Goal: Task Accomplishment & Management: Manage account settings

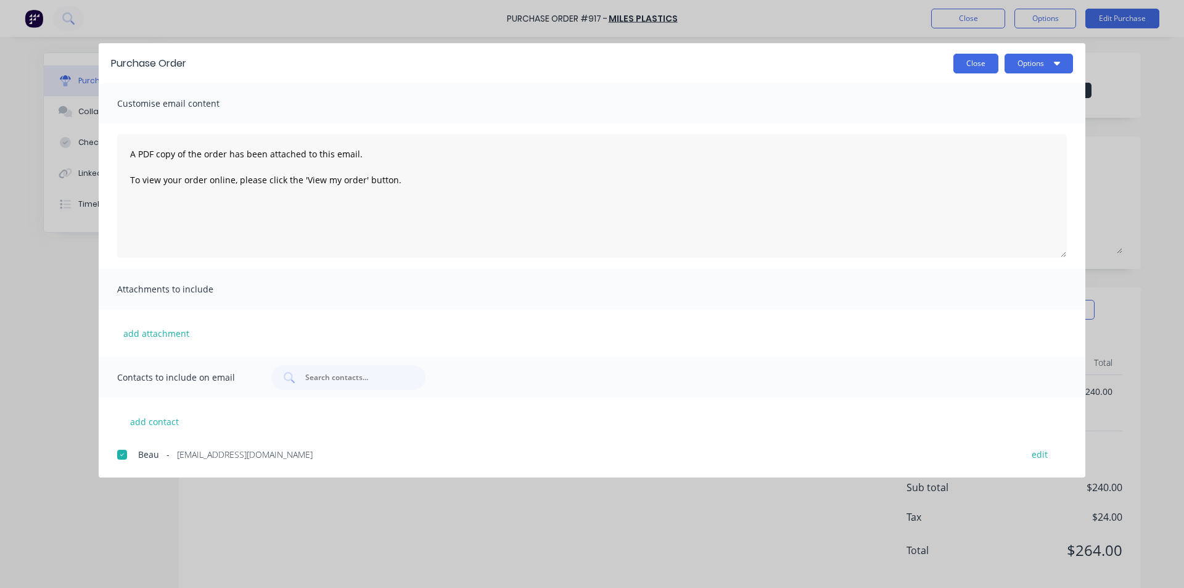
click at [974, 58] on button "Close" at bounding box center [975, 64] width 45 height 20
type textarea "x"
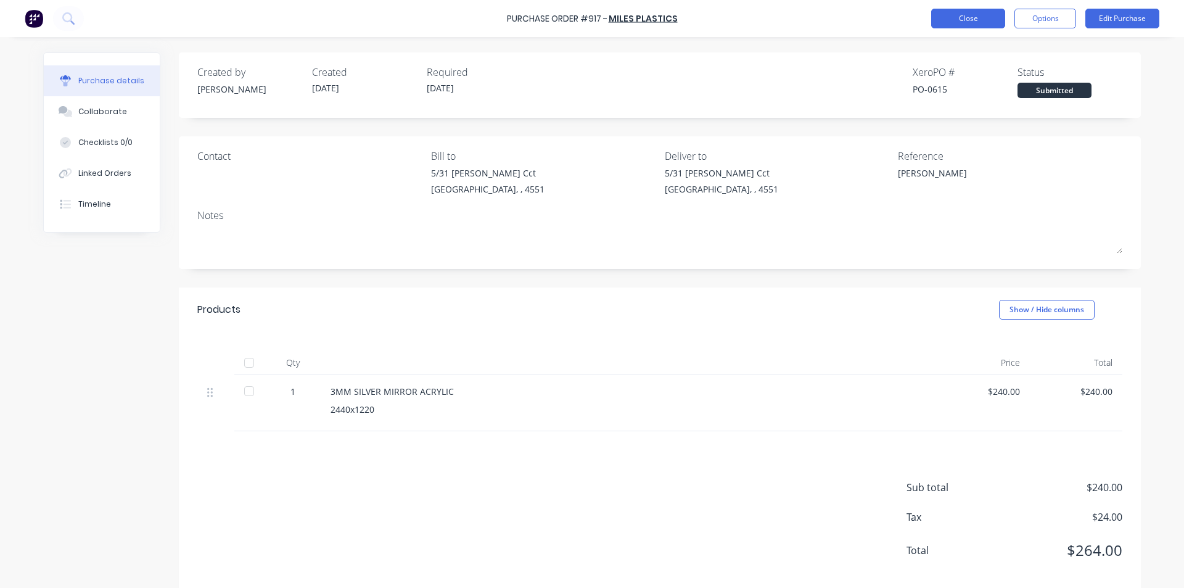
click at [966, 20] on button "Close" at bounding box center [968, 19] width 74 height 20
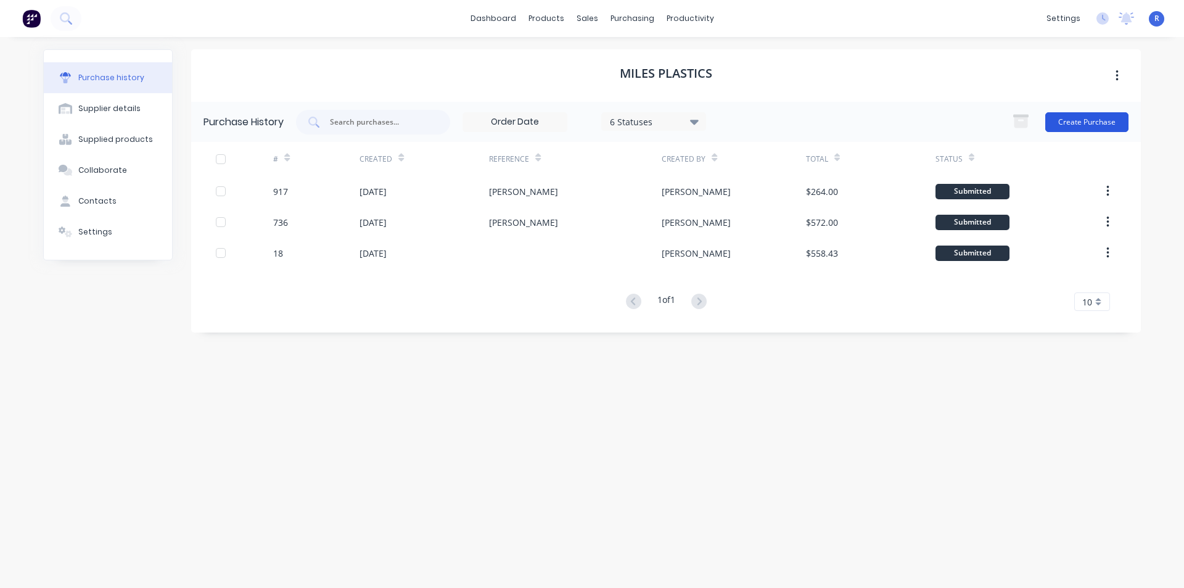
click at [1064, 122] on button "Create Purchase" at bounding box center [1086, 122] width 83 height 20
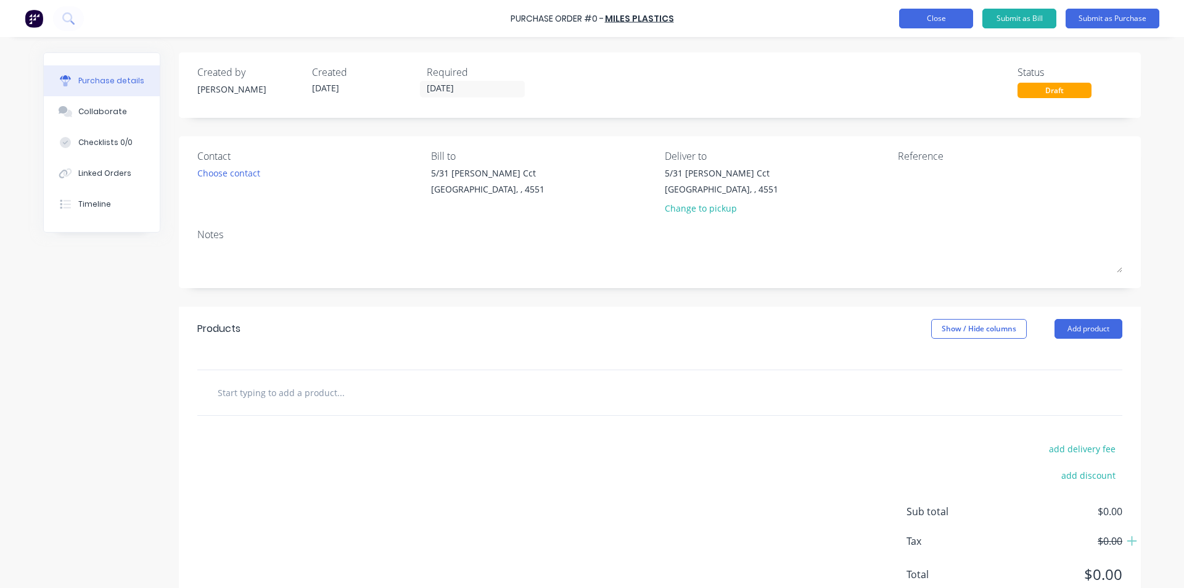
click at [938, 15] on button "Close" at bounding box center [936, 19] width 74 height 20
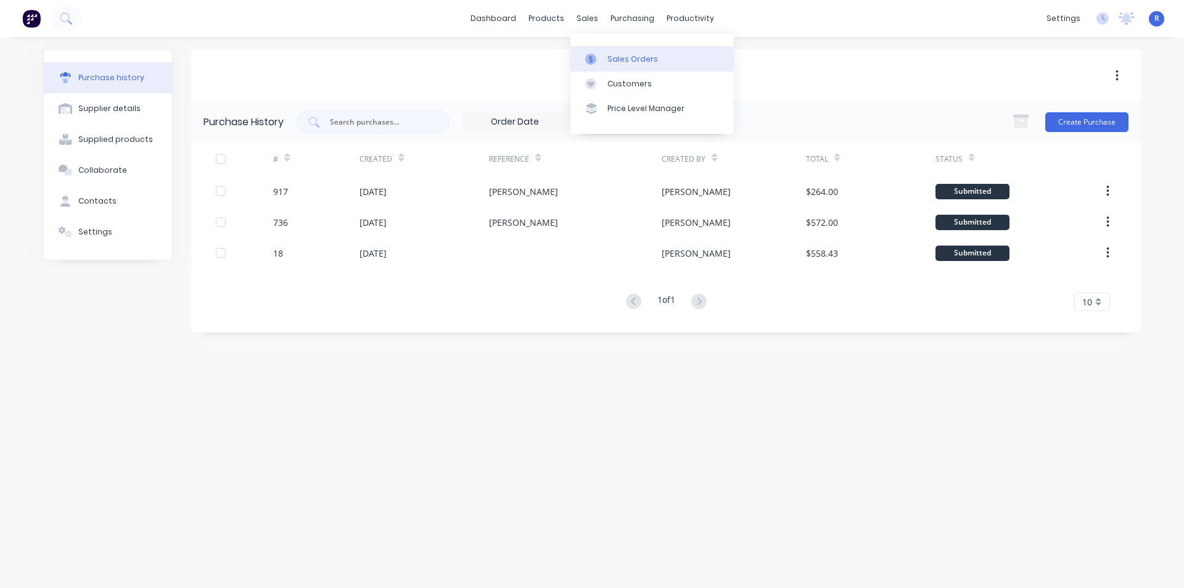
click at [613, 55] on div "Sales Orders" at bounding box center [632, 59] width 51 height 11
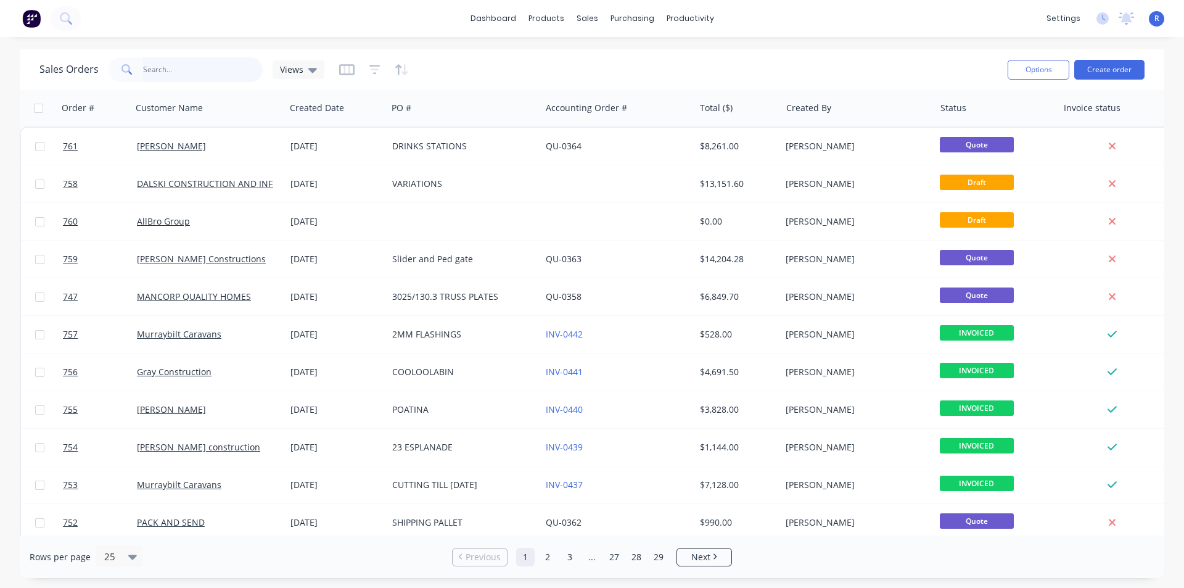
click at [205, 72] on input "text" at bounding box center [203, 69] width 120 height 25
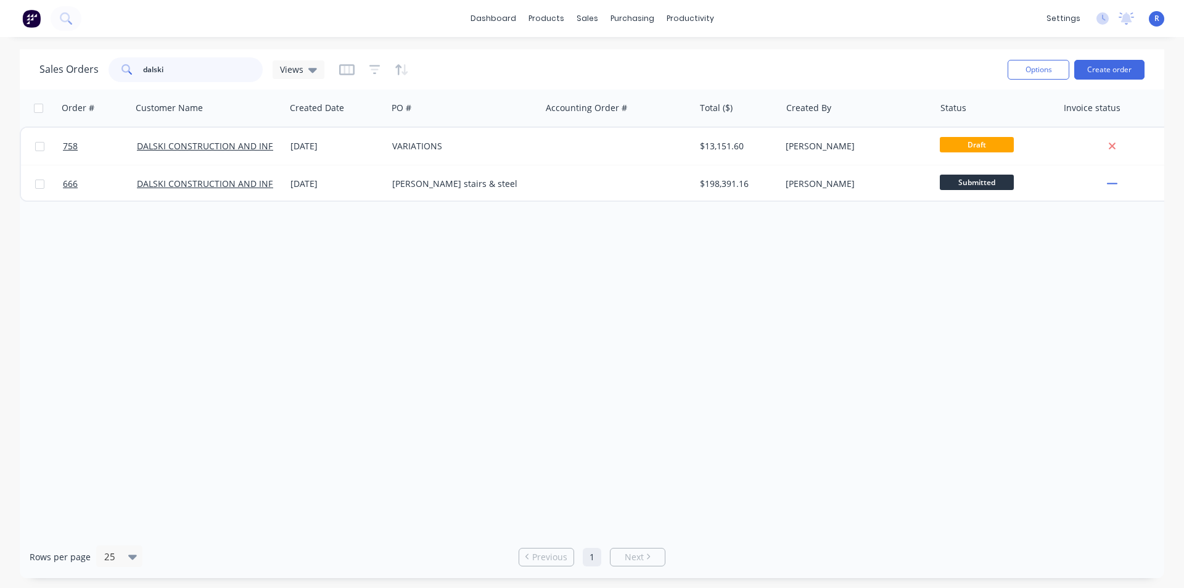
type input "dalski"
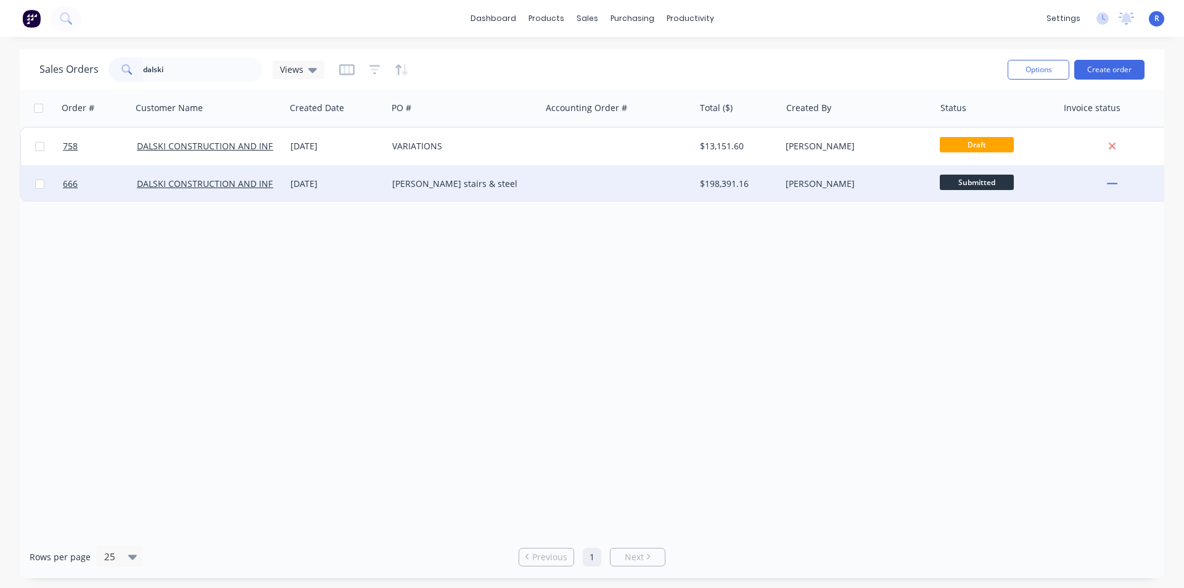
click at [454, 182] on div "Albert park stairs & steel" at bounding box center [460, 184] width 137 height 12
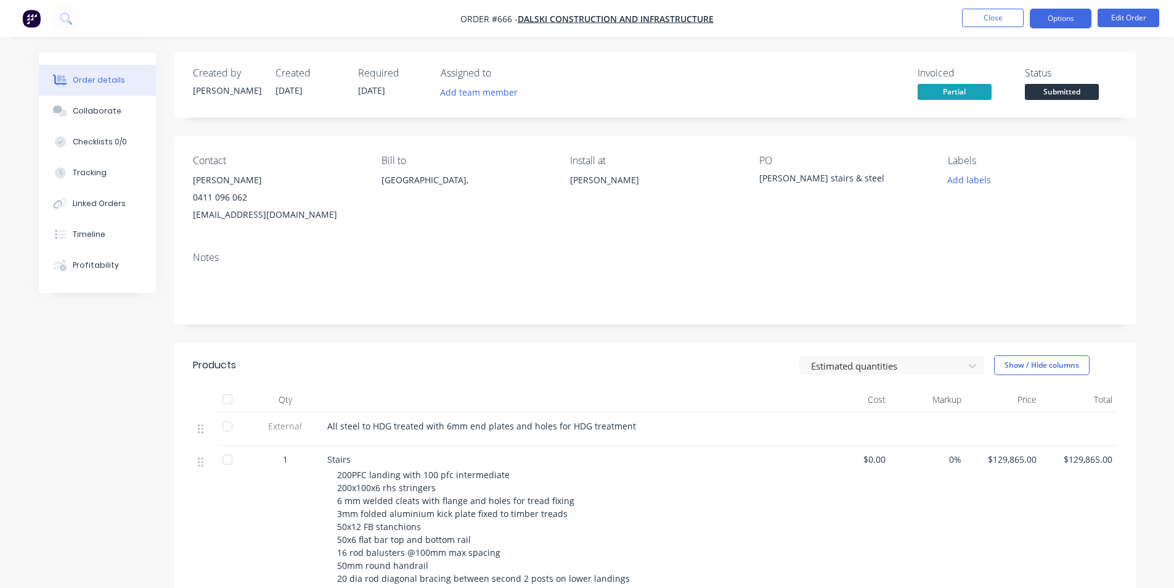
click at [1049, 16] on button "Options" at bounding box center [1061, 19] width 62 height 20
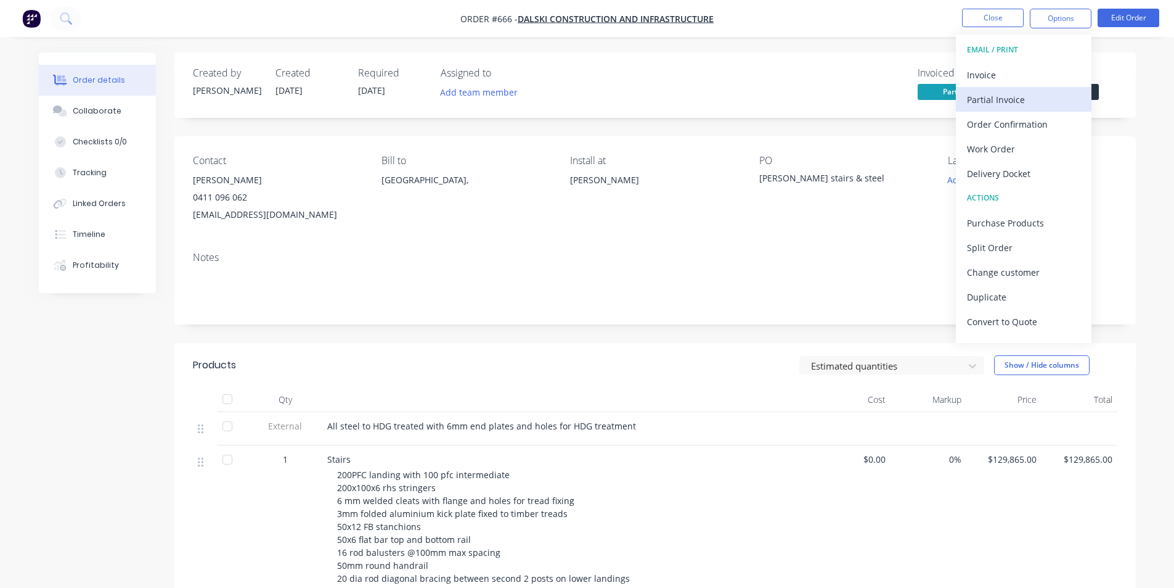
click at [1003, 94] on div "Partial Invoice" at bounding box center [1023, 100] width 113 height 18
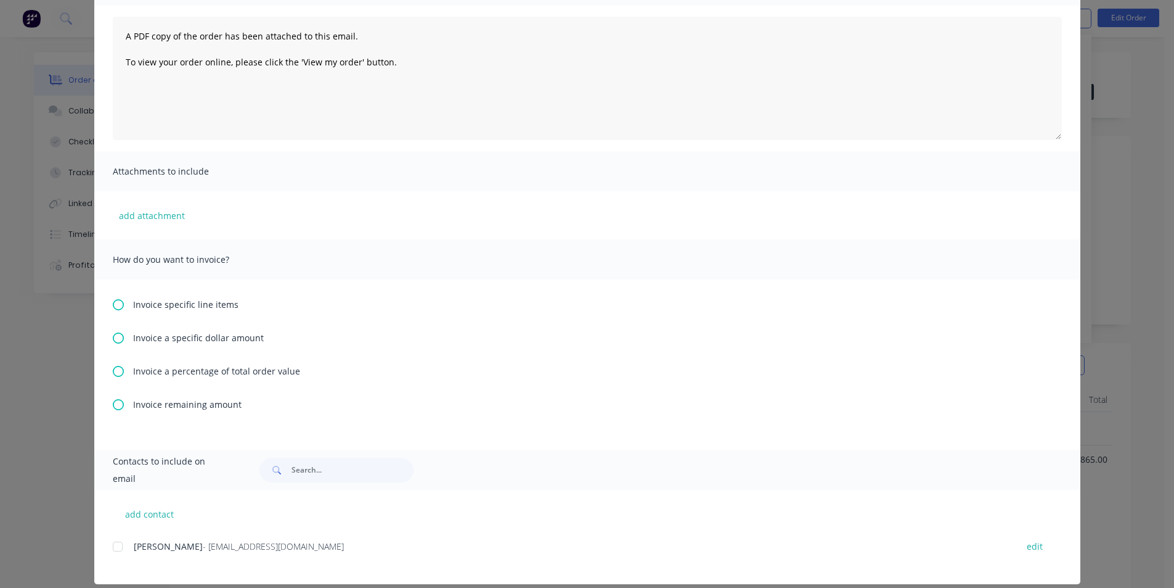
scroll to position [137, 0]
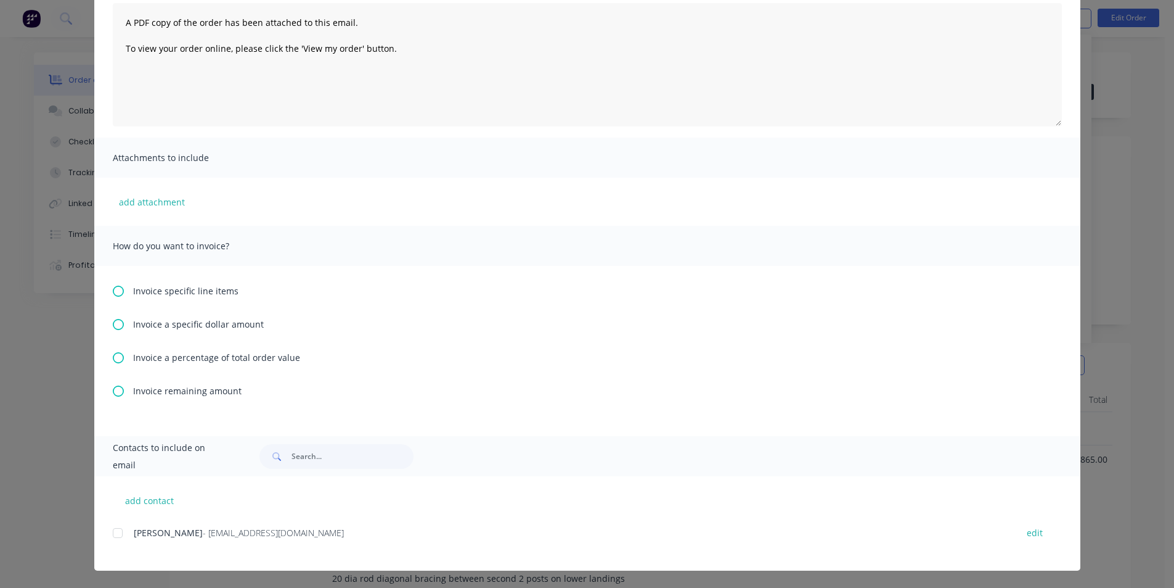
click at [113, 291] on icon at bounding box center [118, 290] width 11 height 11
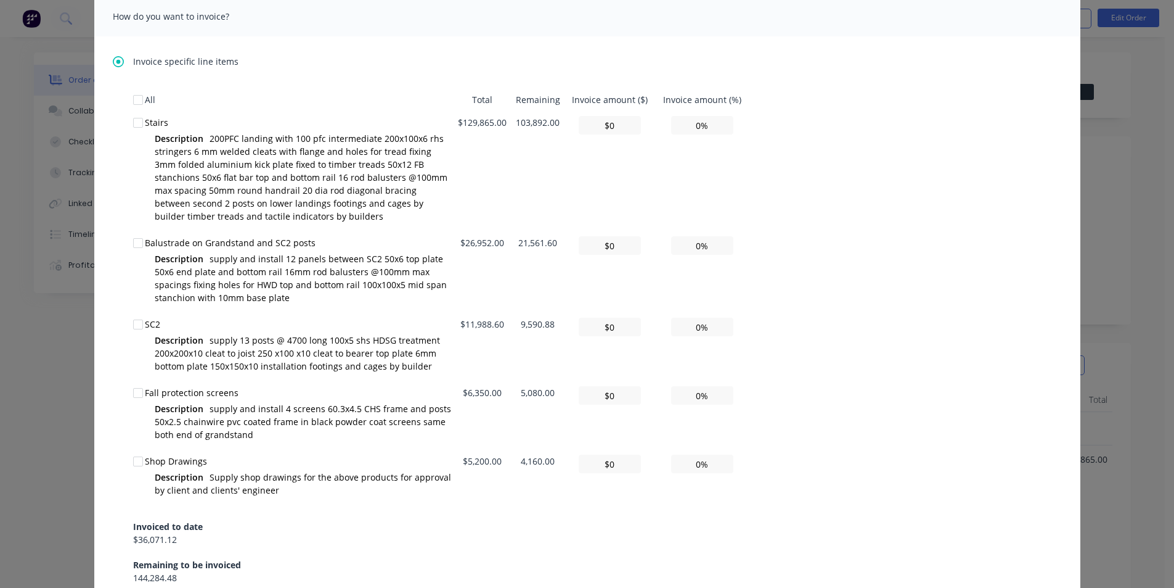
scroll to position [370, 0]
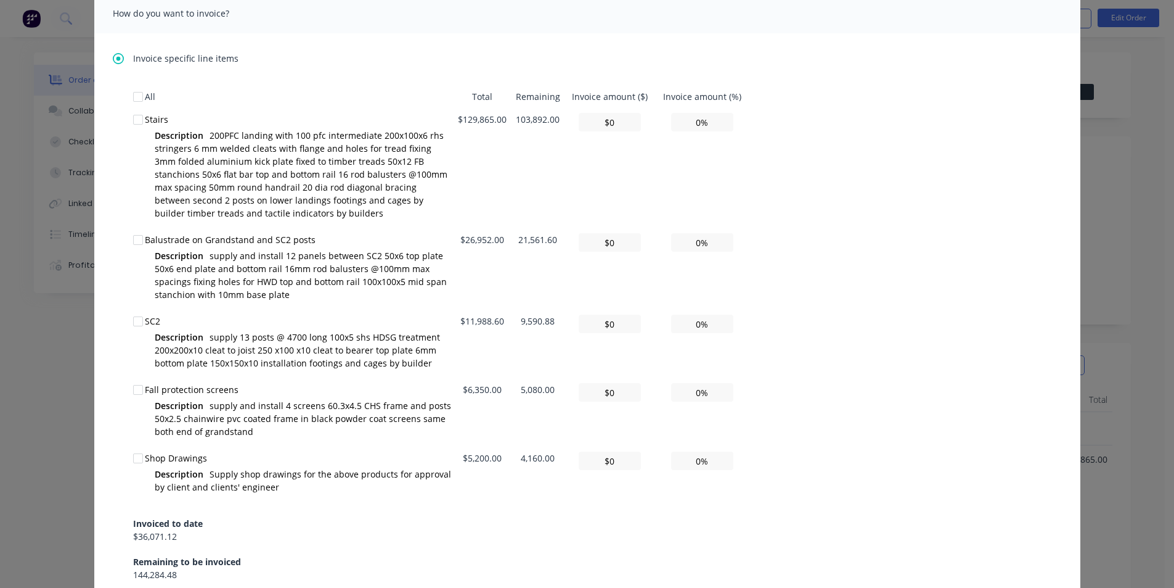
click at [136, 456] on div at bounding box center [138, 458] width 25 height 25
click at [695, 462] on input "0%" at bounding box center [702, 460] width 62 height 18
type input "$364.00"
type input "7%"
type input "$3,640.00"
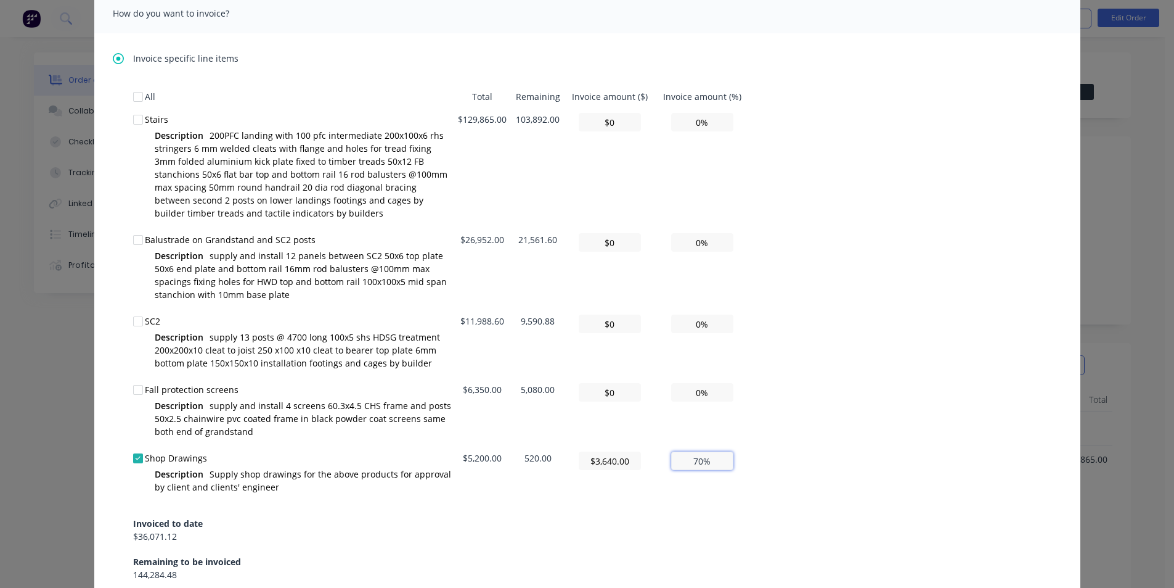
type input "70%"
click at [679, 502] on div "Invoiced to date $36,071.12 Remaining to be invoiced 144,284.48" at bounding box center [587, 541] width 909 height 79
click at [691, 460] on input "70%" at bounding box center [702, 460] width 62 height 18
type input "$0.00"
type input "0%"
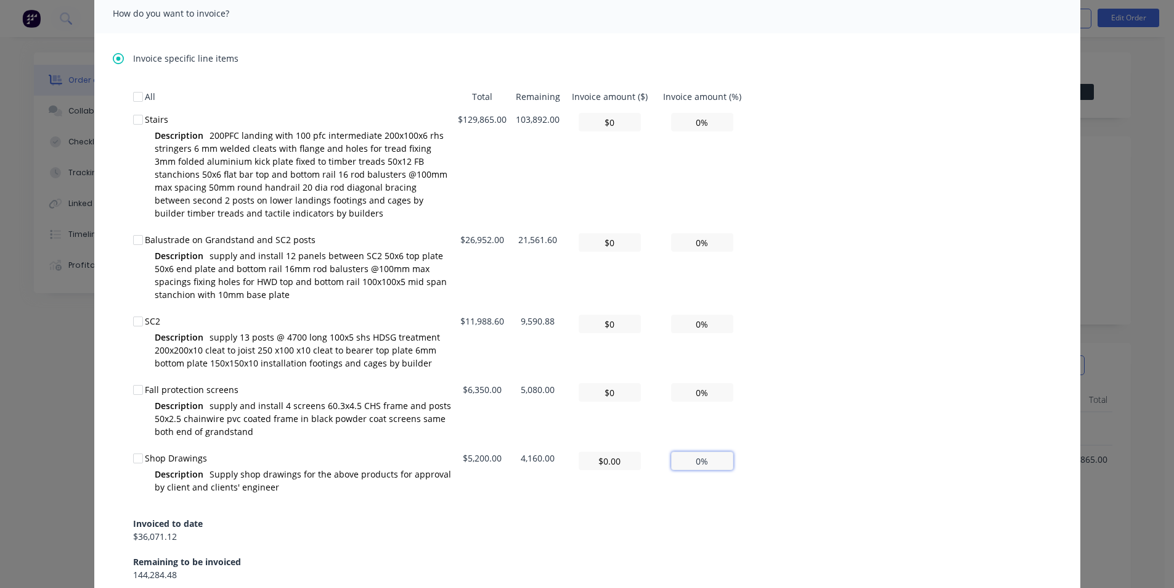
type input "$4,160.00"
type input "80%"
click at [645, 506] on div "Invoiced to date $36,071.12 Remaining to be invoiced 144,284.48" at bounding box center [587, 541] width 909 height 79
click at [697, 322] on input "0%" at bounding box center [702, 323] width 62 height 18
type input "$479.54"
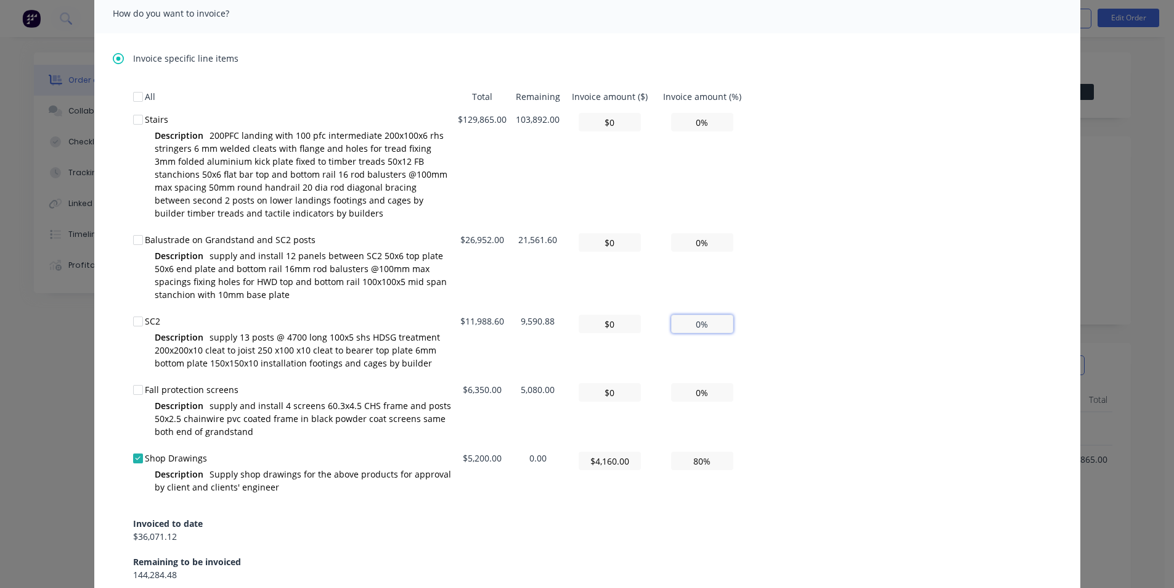
type input "4%"
type input "$4,795.44"
type input "40%"
click at [786, 347] on div "All Total Remaining Invoice amount ($) Invoice amount (%) Stairs Description 20…" at bounding box center [587, 333] width 909 height 496
click at [695, 242] on input "0%" at bounding box center [702, 242] width 62 height 18
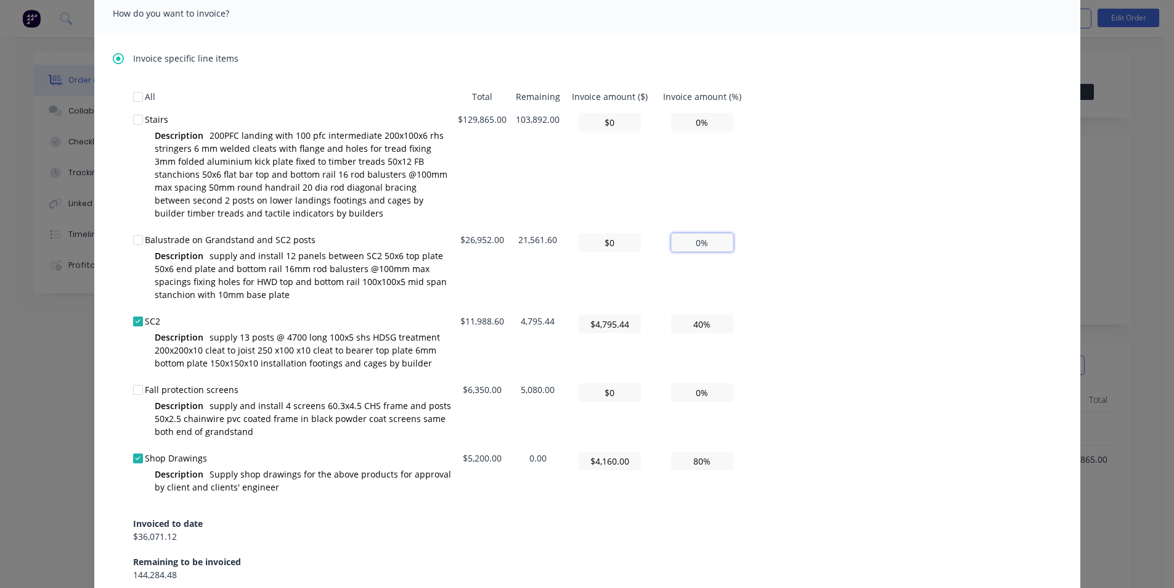
type input "$1,078.08"
type input "4%"
type input "$10,780.80"
type input "40%"
click at [782, 293] on div "All Total Remaining Invoice amount ($) Invoice amount (%) Stairs Description 20…" at bounding box center [587, 333] width 909 height 496
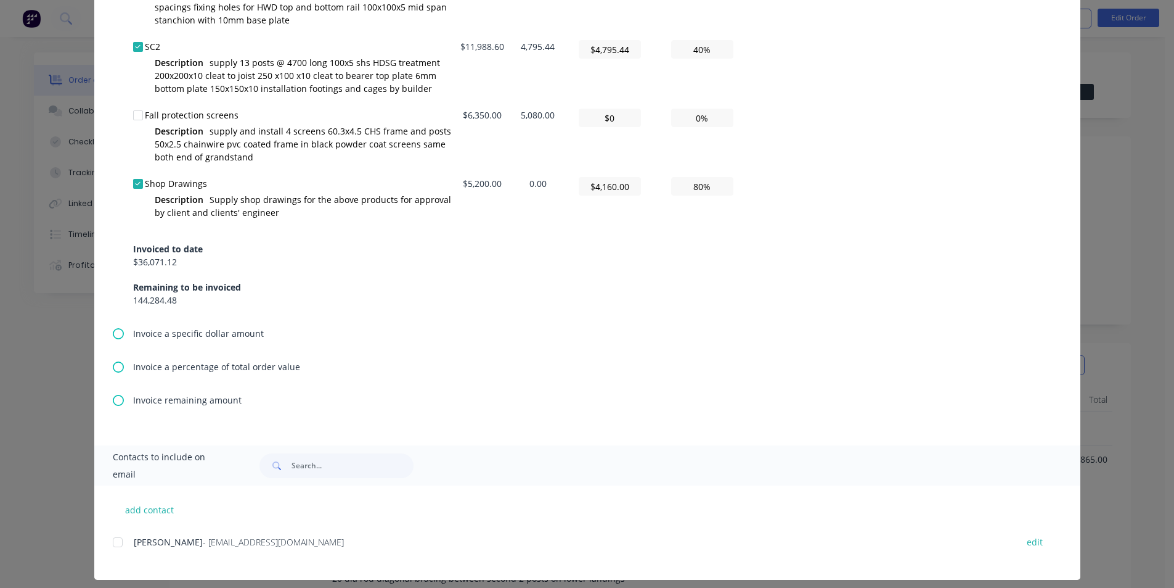
scroll to position [653, 0]
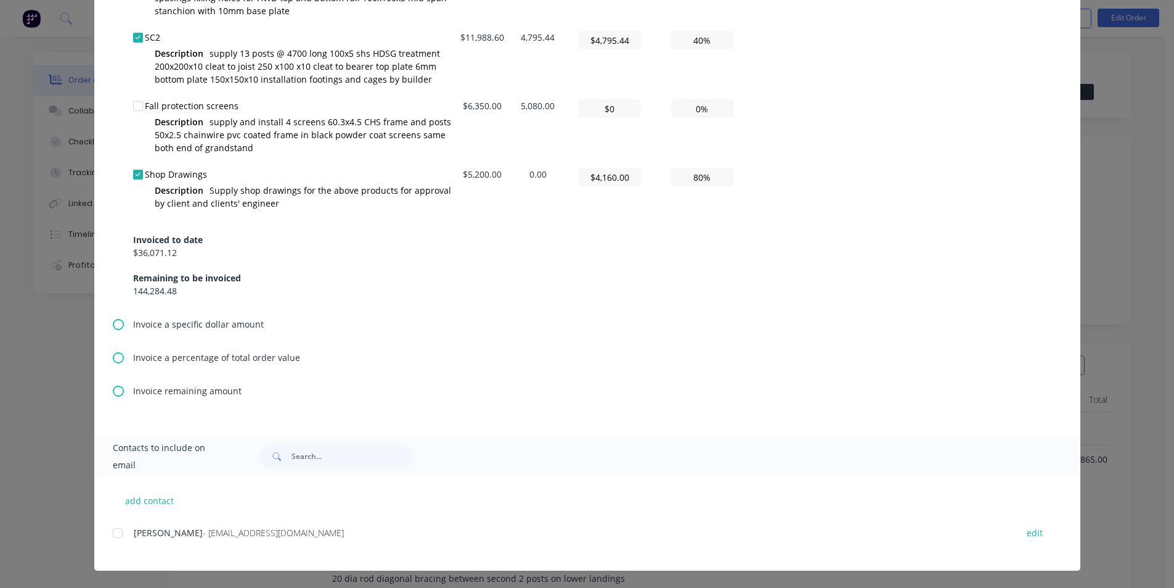
click at [110, 532] on div at bounding box center [117, 532] width 25 height 25
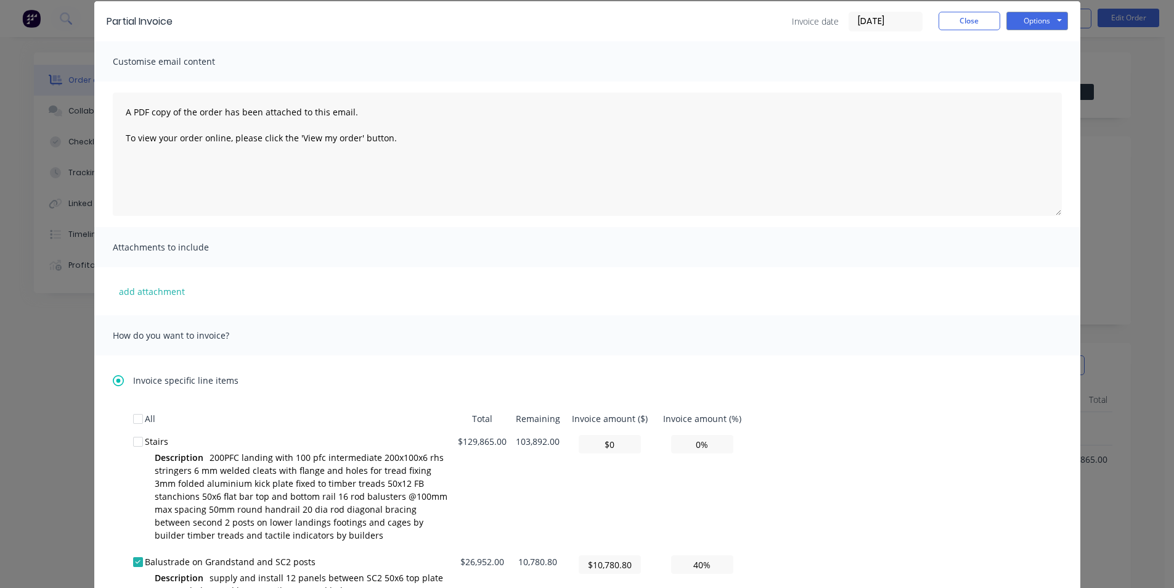
scroll to position [0, 0]
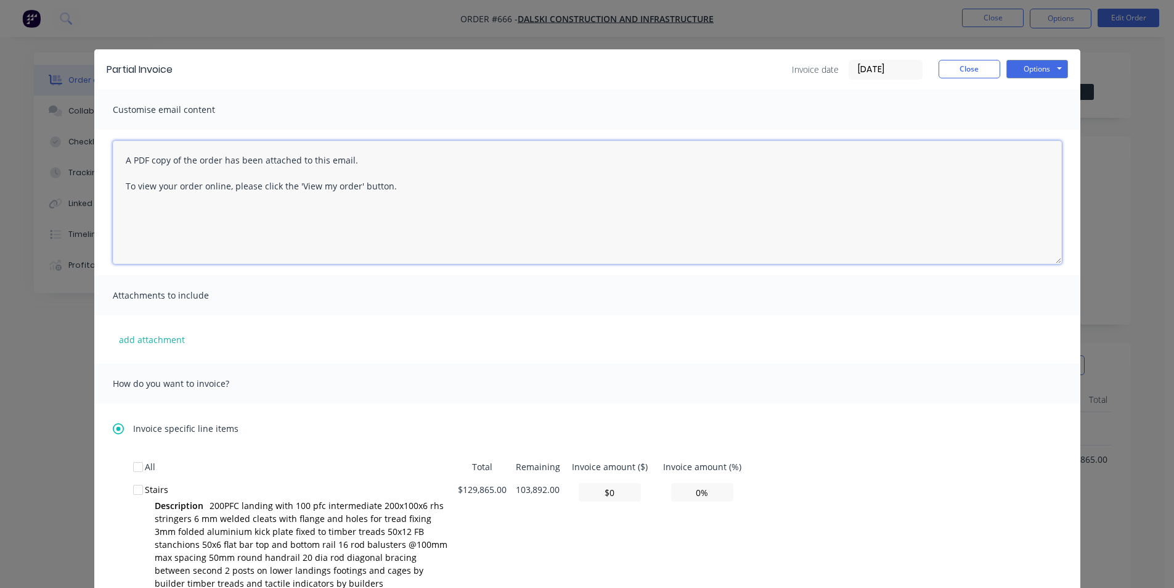
click at [121, 160] on textarea "A PDF copy of the order has been attached to this email. To view your order onl…" at bounding box center [587, 202] width 949 height 123
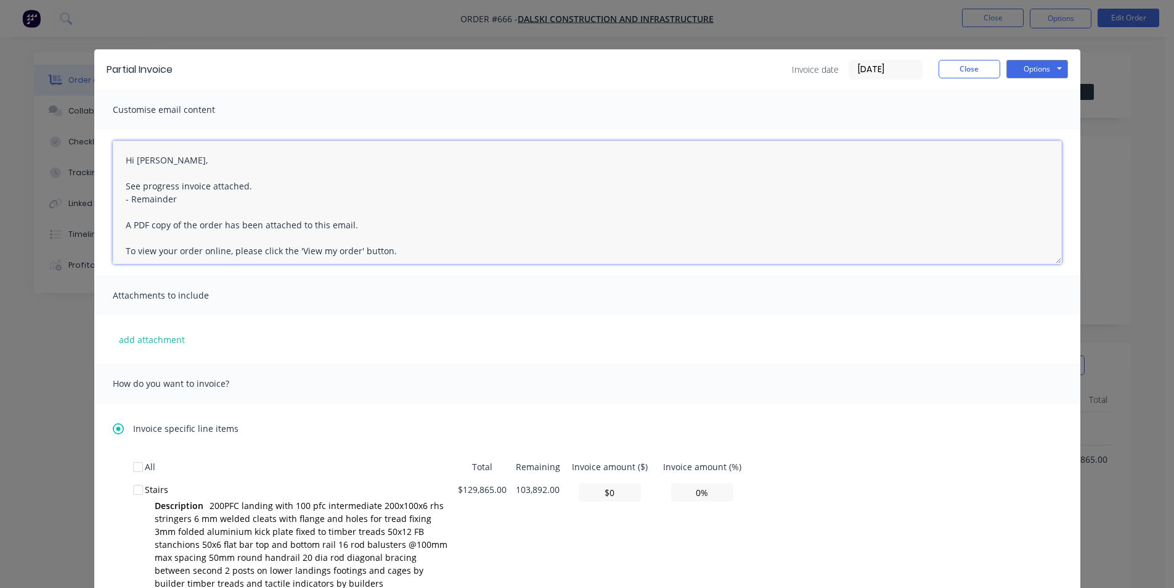
click at [175, 199] on textarea "Hi Callum, See progress invoice attached. - Remainder A PDF copy of the order h…" at bounding box center [587, 202] width 949 height 123
click at [194, 212] on textarea "Hi Callum, See progress invoice attached. - Remainder of shop drawings invoiced…" at bounding box center [587, 202] width 949 height 123
click at [266, 244] on textarea "Hi Callum, See progress invoice attached. - Remainder of shop drawings invoiced…" at bounding box center [587, 202] width 949 height 123
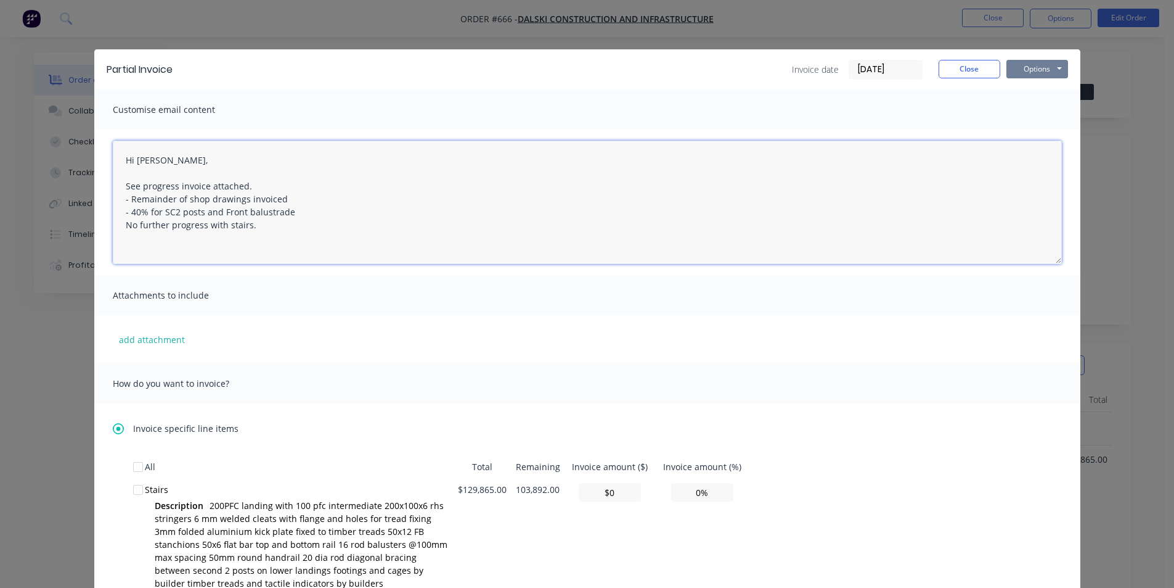
type textarea "Hi Callum, See progress invoice attached. - Remainder of shop drawings invoiced…"
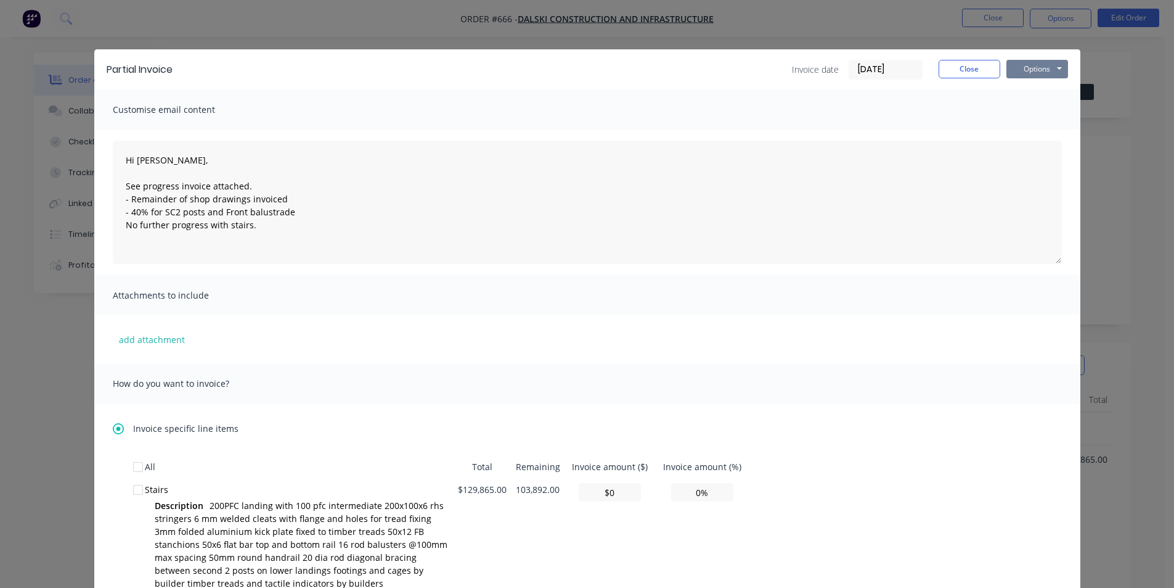
click at [1032, 70] on button "Options" at bounding box center [1038, 69] width 62 height 18
click at [1030, 130] on button "Email" at bounding box center [1046, 131] width 79 height 20
click at [974, 62] on button "Close" at bounding box center [970, 69] width 62 height 18
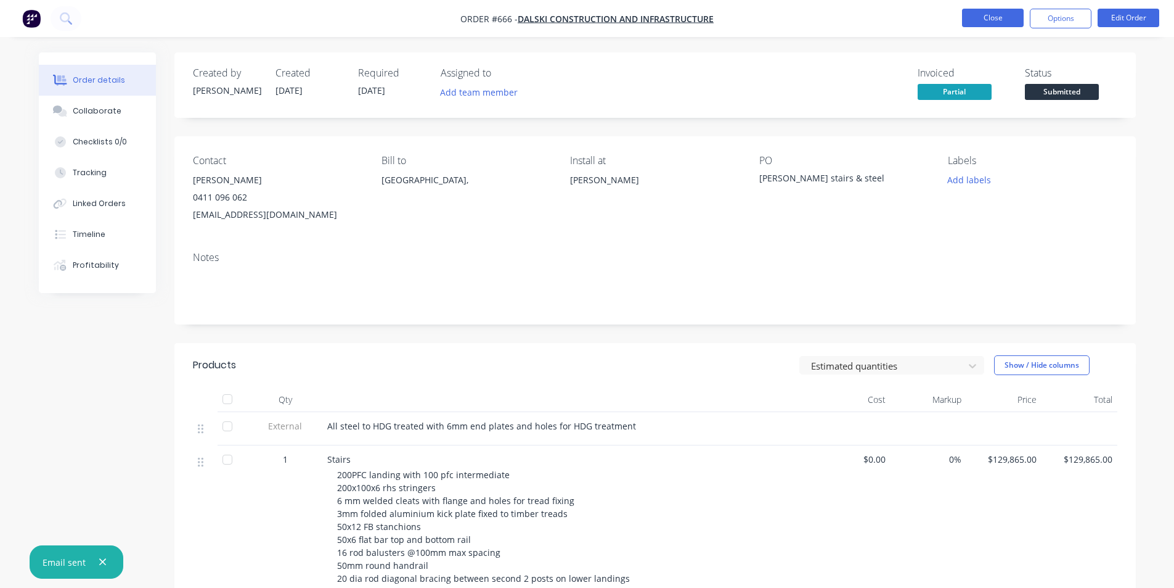
click at [997, 19] on button "Close" at bounding box center [993, 18] width 62 height 18
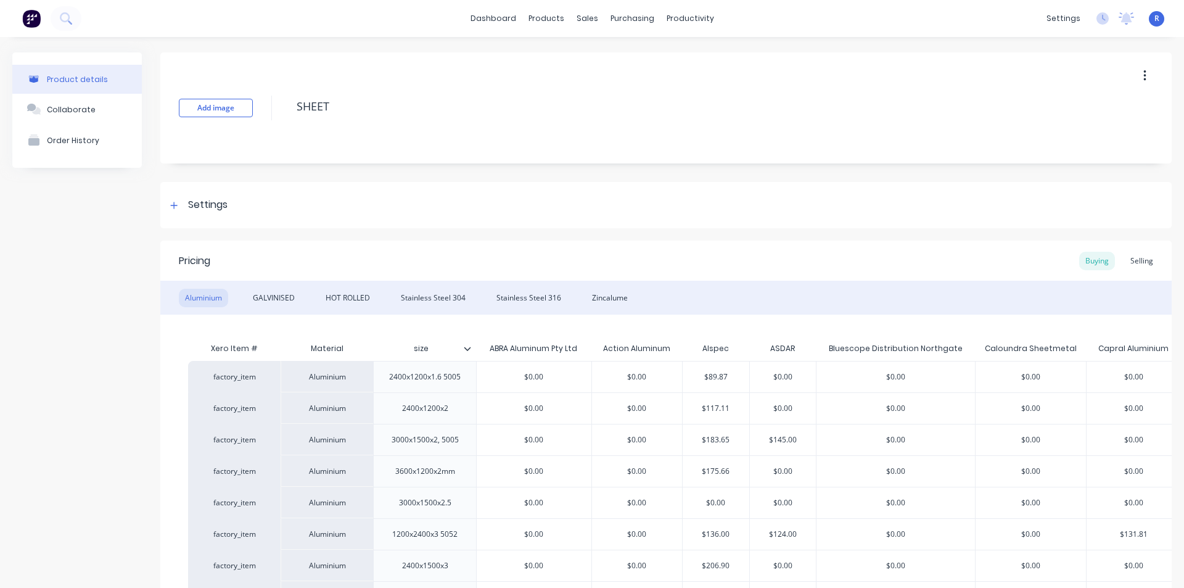
scroll to position [0, 326]
